Goal: Transaction & Acquisition: Purchase product/service

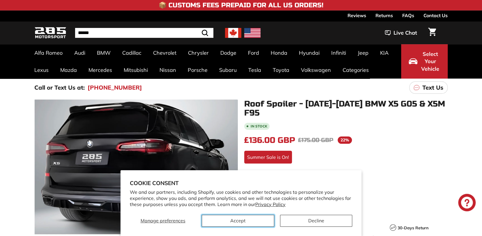
click at [240, 219] on button "Accept" at bounding box center [238, 221] width 72 height 12
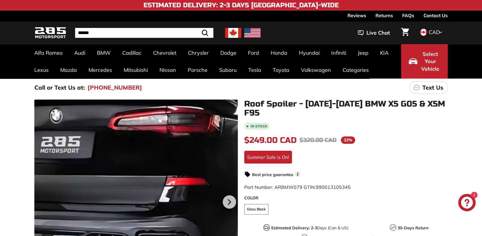
click at [124, 171] on div at bounding box center [136, 202] width 204 height 204
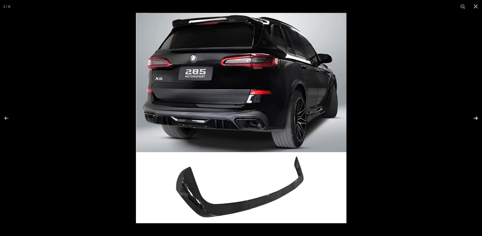
click at [476, 116] on button at bounding box center [472, 118] width 20 height 29
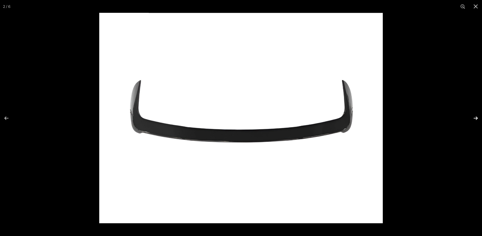
click at [476, 116] on button at bounding box center [472, 118] width 20 height 29
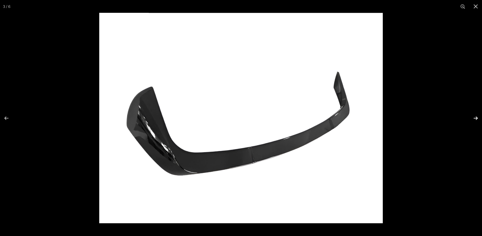
click at [476, 116] on button at bounding box center [472, 118] width 20 height 29
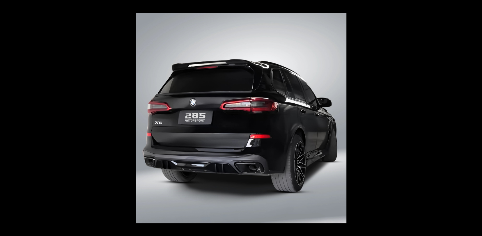
click at [476, 116] on button at bounding box center [472, 118] width 20 height 29
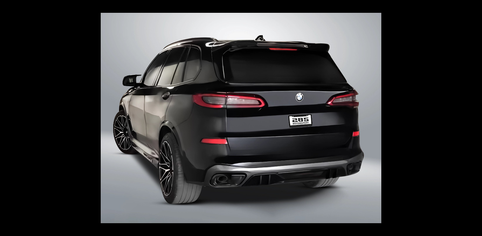
click at [476, 116] on button at bounding box center [472, 118] width 20 height 29
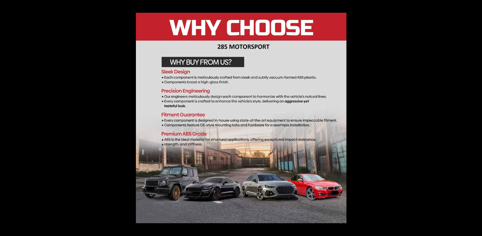
scroll to position [0, 14]
click at [476, 116] on button at bounding box center [472, 118] width 20 height 29
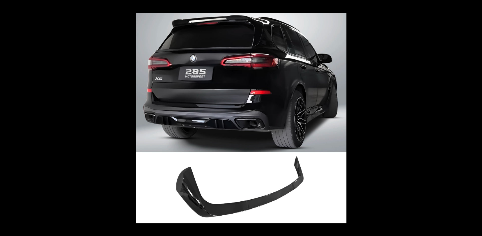
scroll to position [0, 0]
click at [476, 116] on button at bounding box center [472, 118] width 20 height 29
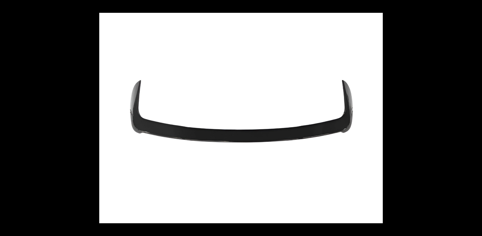
click at [476, 116] on button at bounding box center [472, 118] width 20 height 29
